Goal: Transaction & Acquisition: Obtain resource

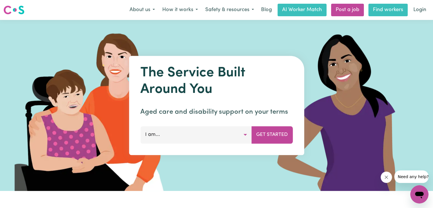
click at [382, 8] on link "Find workers" at bounding box center [388, 10] width 39 height 13
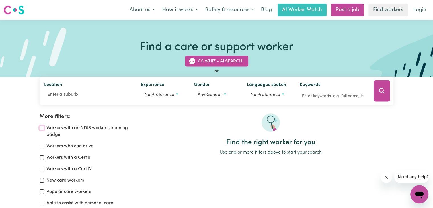
click at [43, 128] on input "Workers with an NDIS worker screening badge" at bounding box center [42, 128] width 5 height 5
checkbox input "true"
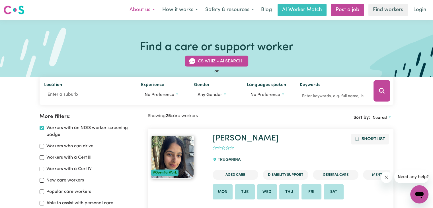
click at [146, 9] on button "About us" at bounding box center [142, 10] width 33 height 12
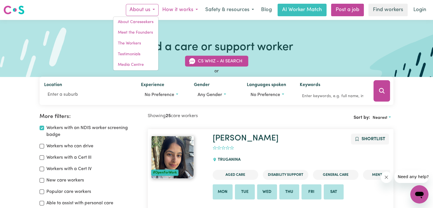
click at [176, 12] on button "How it works" at bounding box center [180, 10] width 43 height 12
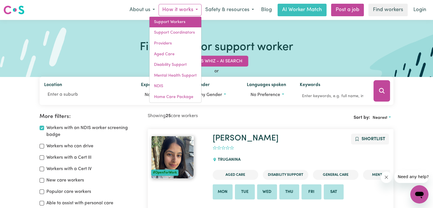
click at [174, 26] on link "Support Workers" at bounding box center [176, 22] width 52 height 11
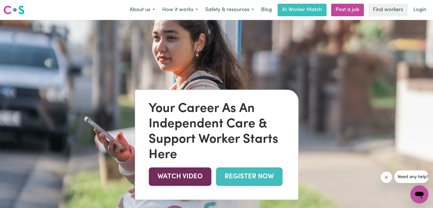
click at [200, 178] on link "WATCH VIDEO" at bounding box center [180, 176] width 63 height 19
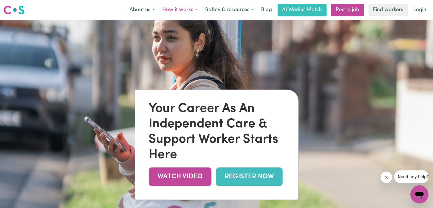
click at [173, 8] on button "How it works" at bounding box center [180, 10] width 43 height 12
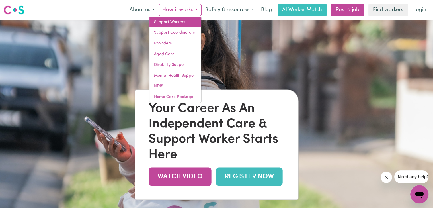
click at [175, 24] on link "Support Workers" at bounding box center [176, 22] width 52 height 11
click at [146, 9] on button "About us" at bounding box center [142, 10] width 33 height 12
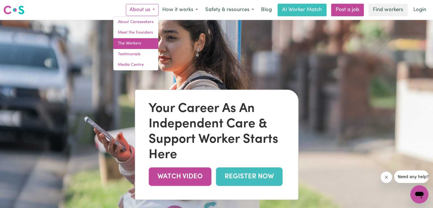
click at [136, 44] on link "The Workers" at bounding box center [135, 43] width 45 height 11
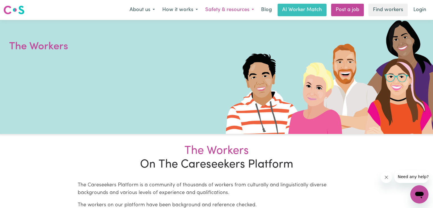
click at [236, 10] on button "Safety & resources" at bounding box center [230, 10] width 56 height 12
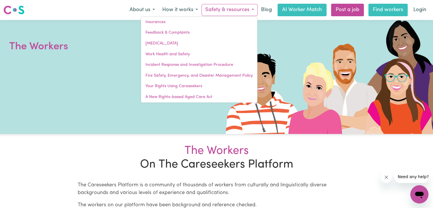
click at [388, 7] on link "Find workers" at bounding box center [388, 10] width 39 height 13
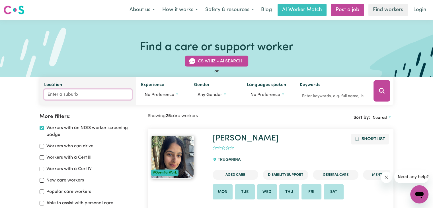
click at [77, 93] on input "Location" at bounding box center [88, 94] width 88 height 10
type input "ball"
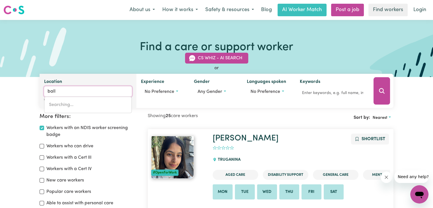
type input "[GEOGRAPHIC_DATA], [GEOGRAPHIC_DATA], 4741"
type input "balla"
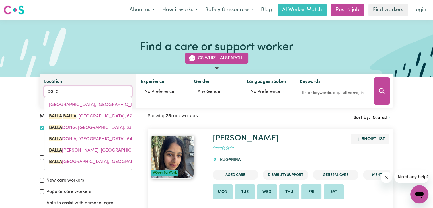
type input "balla BALLA, [GEOGRAPHIC_DATA], 6714"
type input "ballar"
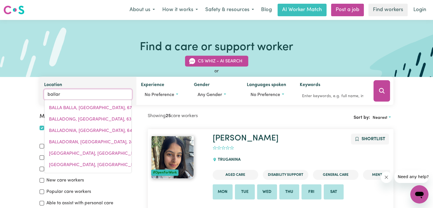
type input "ballarAT, Victoria, 3350"
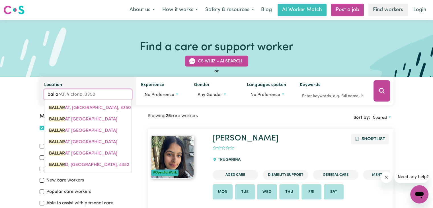
type input "ballara"
type input "ballaraT, [GEOGRAPHIC_DATA], 3350"
type input "ballarat"
type input "ballarat, Victoria, 3350"
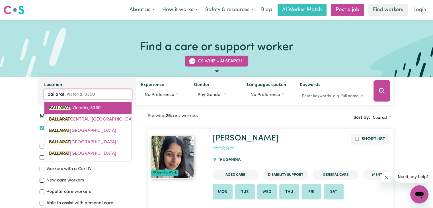
click at [83, 111] on link "BALLARAT , [GEOGRAPHIC_DATA], 3350" at bounding box center [87, 107] width 87 height 11
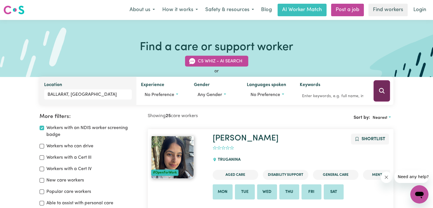
click at [381, 93] on icon "Search" at bounding box center [381, 90] width 5 height 5
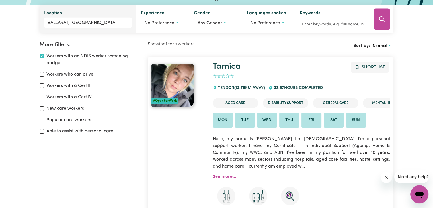
scroll to position [82, 0]
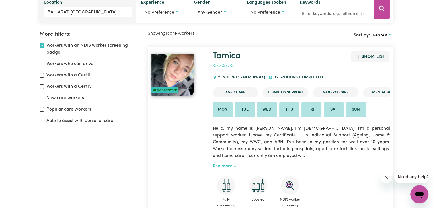
click at [233, 164] on link "See more..." at bounding box center [224, 166] width 23 height 5
